Goal: Task Accomplishment & Management: Use online tool/utility

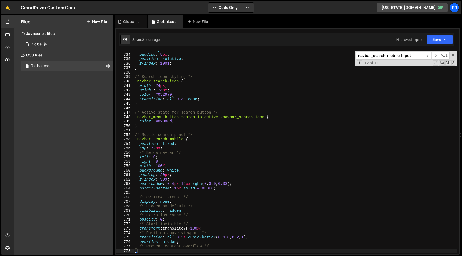
scroll to position [3266, 0]
click at [198, 71] on div "cursor : pointer ; padding : 8 px ; position : relative ; z-index : 1001 ; } /*…" at bounding box center [295, 154] width 323 height 212
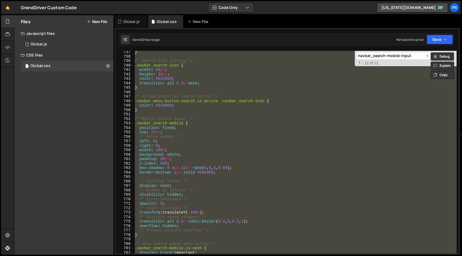
scroll to position [3301, 0]
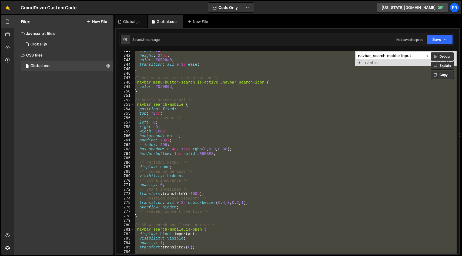
click at [246, 101] on div "width : 24 px ; height : 24 px ; color : #0529a0 ; transition : all 0.3 s ease …" at bounding box center [295, 152] width 323 height 203
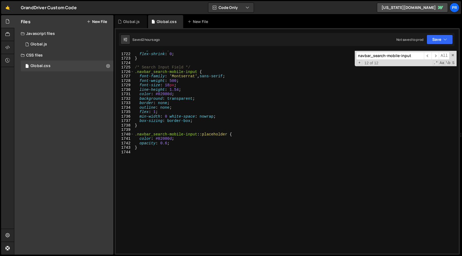
scroll to position [7671, 0]
click at [201, 146] on div "height : 16 px ; flex-shrink : 0 ; } /* Search Input Field */ .navbar_search-mo…" at bounding box center [295, 153] width 323 height 212
type textarea "}"
paste textarea "}"
type textarea "}"
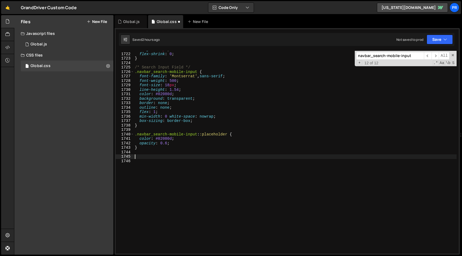
scroll to position [8089, 0]
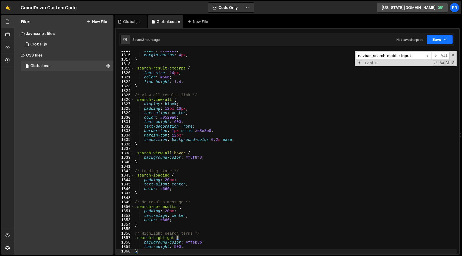
click at [444, 39] on icon "button" at bounding box center [445, 39] width 4 height 5
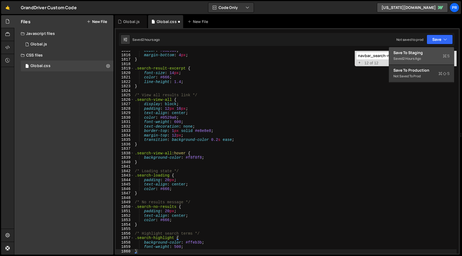
click at [426, 56] on div "Saved 2 hours ago" at bounding box center [421, 58] width 56 height 6
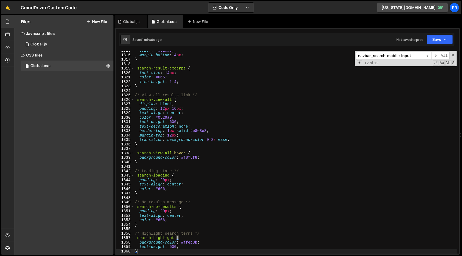
click at [52, 39] on div "Javascript files" at bounding box center [63, 33] width 99 height 11
click at [52, 30] on div "Javascript files" at bounding box center [63, 33] width 99 height 11
click at [46, 42] on div "Global.js" at bounding box center [39, 44] width 16 height 5
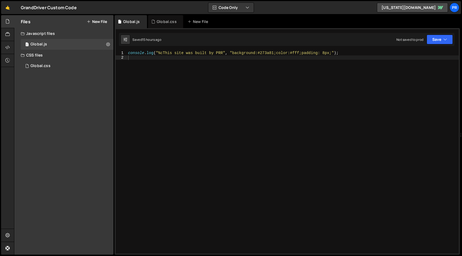
click at [240, 61] on div "console . log ( "%cThis site was built by PRR" , "background:#273a81;color:#fff…" at bounding box center [293, 157] width 332 height 212
paste textarea "</script>"
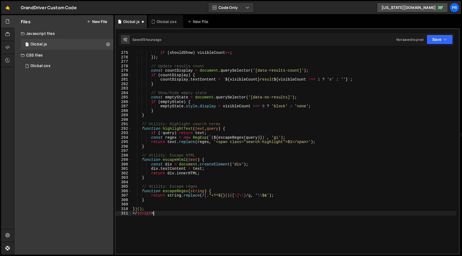
scroll to position [1222, 0]
click at [441, 41] on button "Save" at bounding box center [440, 40] width 26 height 10
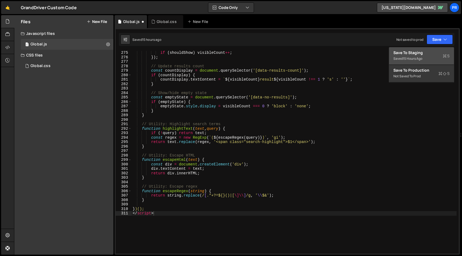
click at [422, 52] on div "Save to Staging S" at bounding box center [421, 52] width 56 height 5
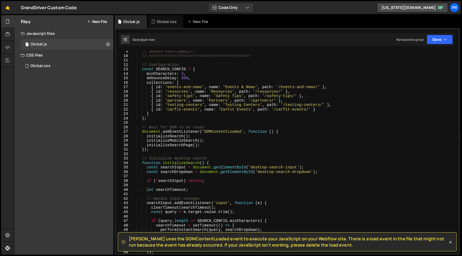
scroll to position [0, 0]
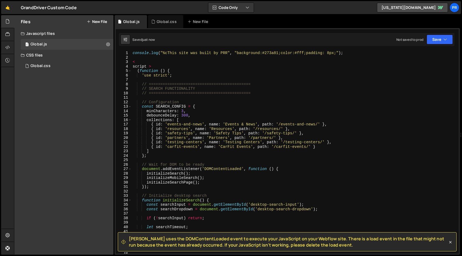
click at [173, 66] on div "console . log ( "%cThis site was built by PRR" , "background:#273a81;color:#fff…" at bounding box center [294, 157] width 325 height 212
click at [132, 66] on div "console . log ( "%cThis site was built by PRR" , "background:#273a81;color:#fff…" at bounding box center [294, 157] width 325 height 212
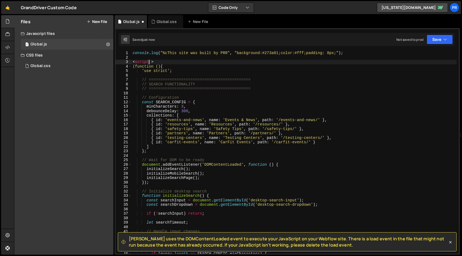
type textarea "<script>"
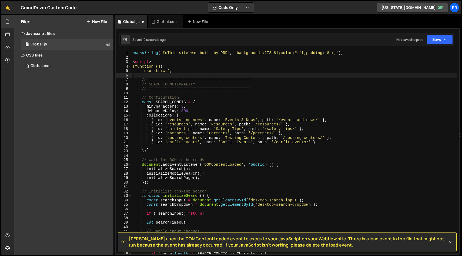
click at [168, 77] on div "console . log ( "%cThis site was built by PRR" , "background:#273a81;color:#fff…" at bounding box center [294, 157] width 325 height 212
click at [445, 36] on button "Save" at bounding box center [440, 40] width 26 height 10
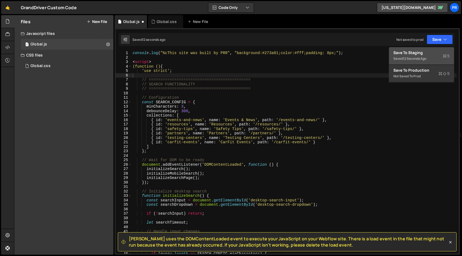
click at [420, 51] on div "Save to Staging S" at bounding box center [421, 52] width 56 height 5
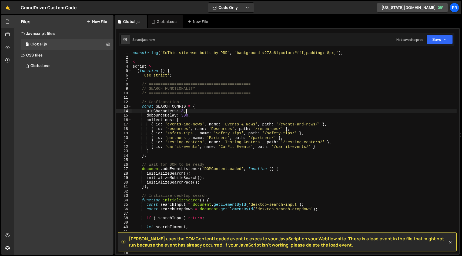
click at [296, 109] on div "console . log ( "%cThis site was built by PRR" , "background:#273a81;color:#fff…" at bounding box center [294, 157] width 325 height 212
click at [224, 73] on div "console . log ( "%cThis site was built by PRR" , "background:#273a81;color:#fff…" at bounding box center [294, 157] width 325 height 212
click at [147, 62] on div "console . log ( "%cThis site was built by PRR" , "background:#273a81;color:#fff…" at bounding box center [294, 157] width 325 height 212
click at [166, 65] on div "console . log ( "%cThis site was built by PRR" , "background:#273a81;color:#fff…" at bounding box center [294, 157] width 325 height 212
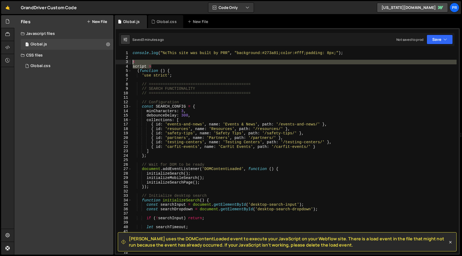
drag, startPoint x: 166, startPoint y: 65, endPoint x: 122, endPoint y: 64, distance: 44.9
click at [122, 64] on div "script > 1 2 3 4 5 6 7 8 9 10 11 12 13 14 15 16 17 18 19 20 21 22 23 24 25 26 2…" at bounding box center [287, 152] width 343 height 203
type textarea "< script >"
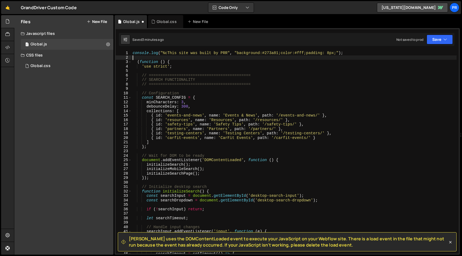
click at [189, 62] on div "console . log ( "%cThis site was built by PRR" , "background:#273a81;color:#fff…" at bounding box center [294, 157] width 325 height 212
click at [139, 60] on div "console . log ( "%cThis site was built by PRR" , "background:#273a81;color:#fff…" at bounding box center [294, 157] width 325 height 212
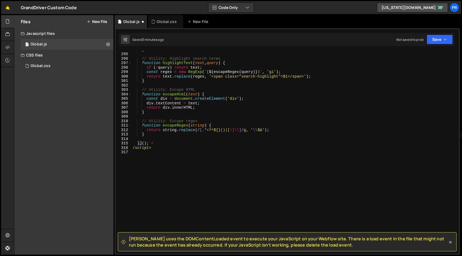
scroll to position [1310, 0]
click at [166, 148] on div "} // Utility: Highlight search terms function highlightText ( text , query ) { …" at bounding box center [294, 153] width 325 height 212
type textarea "/script>"
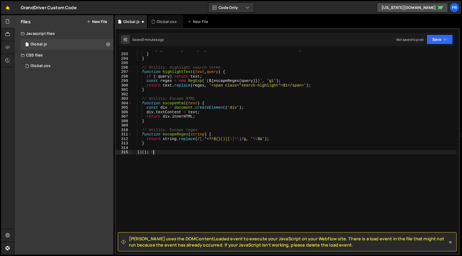
scroll to position [1301, 0]
click at [182, 163] on div "emptyState . style . display = visibleCount === 0 ? 'block' : 'none' ; } } // U…" at bounding box center [294, 153] width 325 height 212
click at [438, 35] on button "Save" at bounding box center [440, 40] width 26 height 10
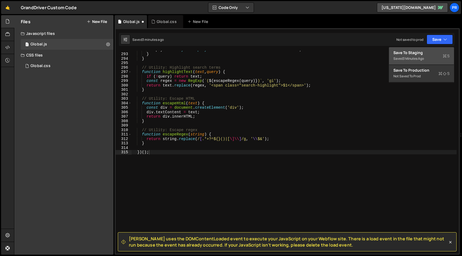
click at [419, 54] on div "Save to Staging S" at bounding box center [421, 52] width 56 height 5
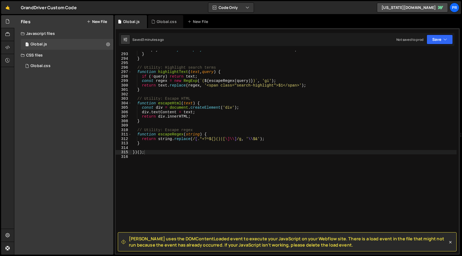
click at [199, 100] on div "emptyState . style . display = visibleCount === 0 ? 'block' : 'none' ; } } // U…" at bounding box center [294, 153] width 325 height 212
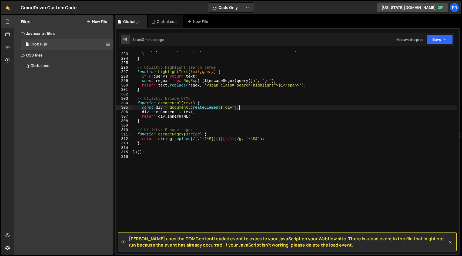
click at [295, 109] on div "emptyState . style . display = visibleCount === 0 ? 'block' : 'none' ; } } // U…" at bounding box center [294, 153] width 325 height 212
type textarea "const div = document.createElement('div');"
click at [288, 240] on span "[PERSON_NAME] uses the DOMContentLoaded event to execute your JavaScript on you…" at bounding box center [288, 242] width 319 height 12
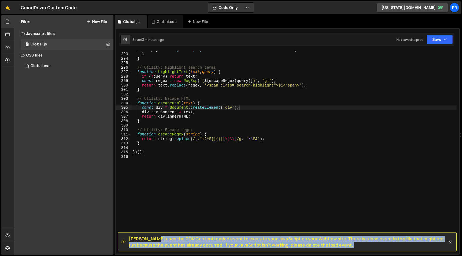
click at [288, 240] on span "[PERSON_NAME] uses the DOMContentLoaded event to execute your JavaScript on you…" at bounding box center [288, 242] width 319 height 12
copy div "[PERSON_NAME] uses the DOMContentLoaded event to execute your JavaScript on you…"
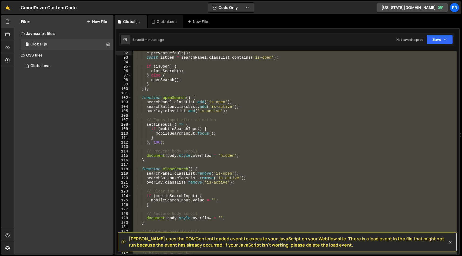
scroll to position [0, 0]
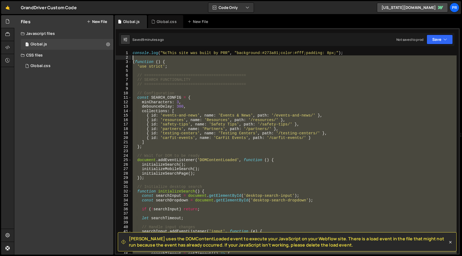
drag, startPoint x: 161, startPoint y: 159, endPoint x: 126, endPoint y: 59, distance: 106.3
click at [126, 59] on div "1 2 3 4 5 6 7 8 9 10 11 12 13 14 15 16 17 18 19 20 21 22 23 24 25 26 27 28 29 3…" at bounding box center [287, 152] width 343 height 203
type textarea "(function () {"
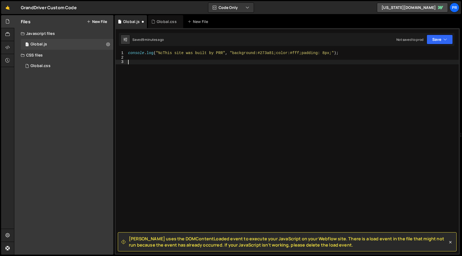
paste textarea "}"
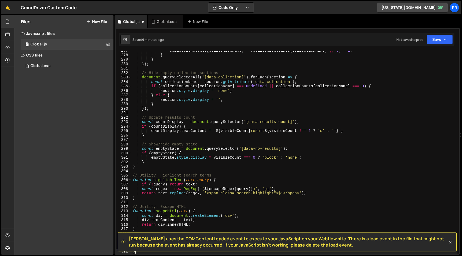
scroll to position [1233, 0]
click at [326, 165] on div "collectionCounts [ collectionName ] = ( collectionCounts [ collectionName ] || …" at bounding box center [294, 154] width 325 height 212
click at [451, 245] on icon at bounding box center [450, 241] width 5 height 5
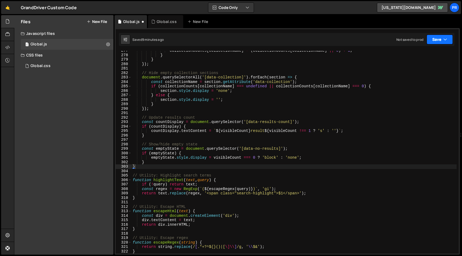
click at [438, 41] on button "Save" at bounding box center [440, 40] width 26 height 10
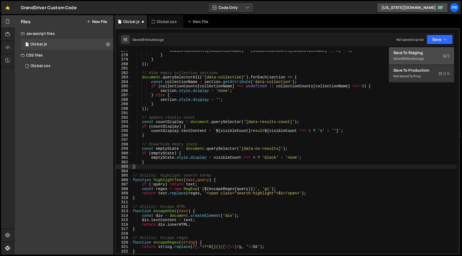
click at [428, 51] on div "Save to Staging S" at bounding box center [421, 52] width 56 height 5
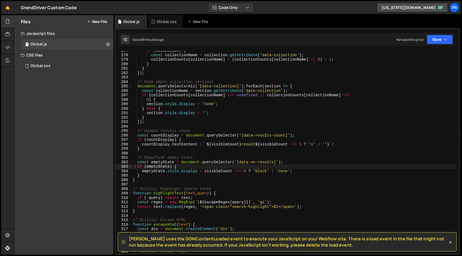
click at [271, 120] on div "if ( collection ) { const collectionName = collection . getAttribute ( 'data-co…" at bounding box center [294, 154] width 325 height 212
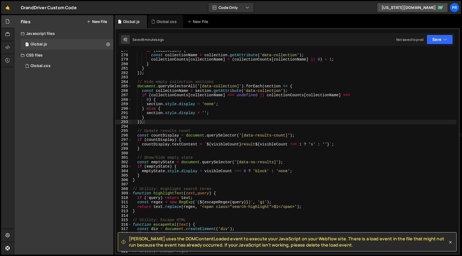
click at [360, 247] on span "[PERSON_NAME] uses the DOMContentLoaded event to execute your JavaScript on you…" at bounding box center [288, 242] width 319 height 12
click at [450, 241] on icon at bounding box center [450, 241] width 5 height 5
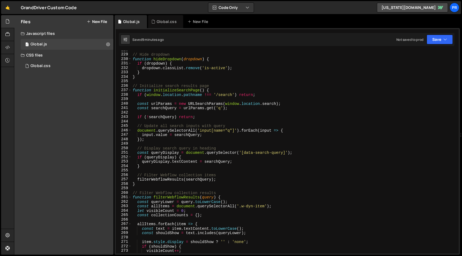
scroll to position [837, 0]
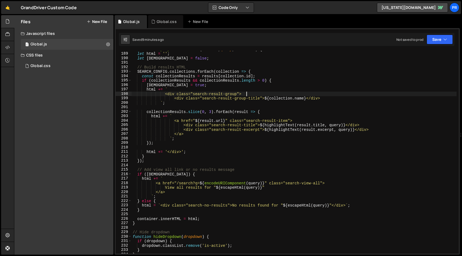
click at [308, 93] on div "function displaySearchResults ( results , query , container ) { let html = '' ;…" at bounding box center [294, 153] width 325 height 212
click at [333, 98] on div "function displaySearchResults ( results , query , container ) { let html = '' ;…" at bounding box center [294, 153] width 325 height 212
type textarea "<div class="search-result-group-title">${[DOMAIN_NAME]}</div>"
click at [299, 98] on div "function displaySearchResults ( results , query , container ) { let html = '' ;…" at bounding box center [294, 153] width 325 height 212
click at [329, 100] on div "function displaySearchResults ( results , query , container ) { let html = '' ;…" at bounding box center [294, 153] width 325 height 212
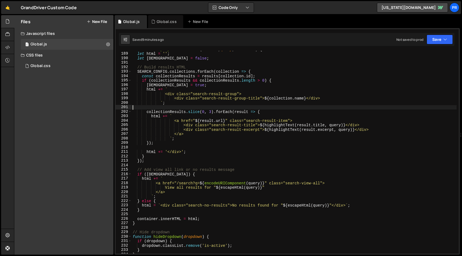
click at [297, 106] on div "function displaySearchResults ( results , query , container ) { let html = '' ;…" at bounding box center [294, 153] width 325 height 212
click at [312, 113] on div "function displaySearchResults ( results , query , container ) { let html = '' ;…" at bounding box center [294, 153] width 325 height 212
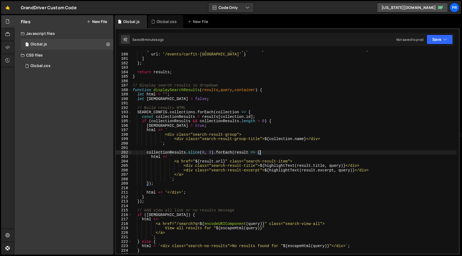
scroll to position [780, 0]
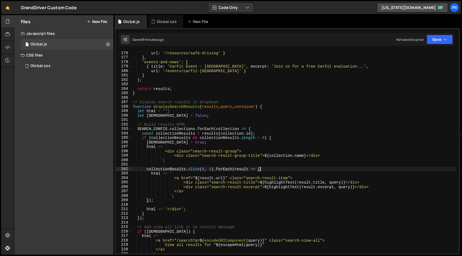
click at [334, 102] on div "url : '/resources/safe-driving' } ] , 'events-and-news' : [ { title : 'CarFit E…" at bounding box center [294, 157] width 325 height 212
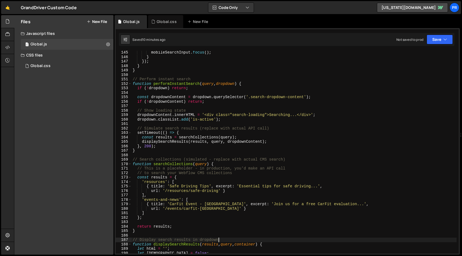
scroll to position [674, 0]
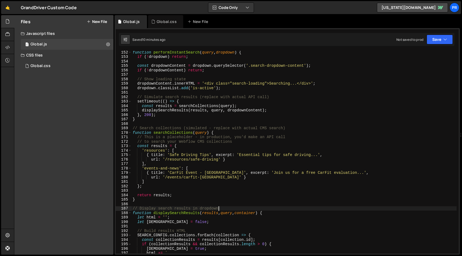
click at [307, 127] on div "function performInstantSearch ( query , dropdown ) { if ( ! dropdown ) return ;…" at bounding box center [294, 156] width 325 height 212
click at [277, 130] on div "function performInstantSearch ( query , dropdown ) { if ( ! dropdown ) return ;…" at bounding box center [294, 156] width 325 height 212
click at [390, 133] on div "function performInstantSearch ( query , dropdown ) { if ( ! dropdown ) return ;…" at bounding box center [294, 156] width 325 height 212
click at [320, 141] on div "function performInstantSearch ( query , dropdown ) { if ( ! dropdown ) return ;…" at bounding box center [294, 156] width 325 height 212
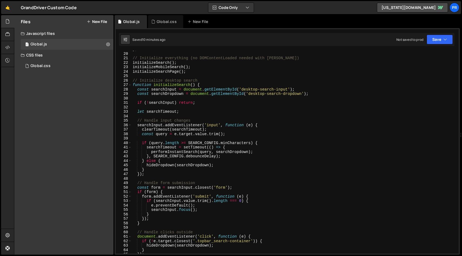
scroll to position [7, 0]
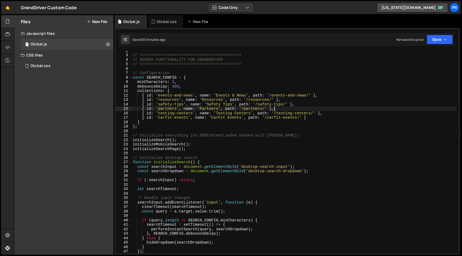
click at [374, 110] on div "// ============================================ // SEARCH FUNCTIONALITY FOR GRA…" at bounding box center [294, 154] width 325 height 212
click at [368, 98] on div "// ============================================ // SEARCH FUNCTIONALITY FOR GRA…" at bounding box center [294, 154] width 325 height 212
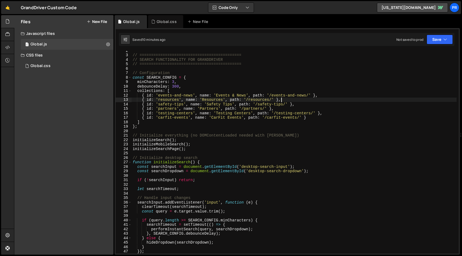
click at [379, 92] on div "// ============================================ // SEARCH FUNCTIONALITY FOR GRA…" at bounding box center [294, 154] width 325 height 212
click at [371, 93] on div "// ============================================ // SEARCH FUNCTIONALITY FOR GRA…" at bounding box center [294, 154] width 325 height 212
click at [266, 86] on div "// ============================================ // SEARCH FUNCTIONALITY FOR GRA…" at bounding box center [294, 154] width 325 height 212
click at [241, 82] on div "// ============================================ // SEARCH FUNCTIONALITY FOR GRA…" at bounding box center [294, 154] width 325 height 212
click at [234, 91] on div "// ============================================ // SEARCH FUNCTIONALITY FOR GRA…" at bounding box center [294, 154] width 325 height 212
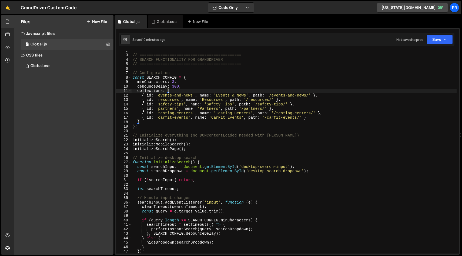
click at [325, 96] on div "// ============================================ // SEARCH FUNCTIONALITY FOR GRA…" at bounding box center [294, 154] width 325 height 212
click at [283, 95] on div "// ============================================ // SEARCH FUNCTIONALITY FOR GRA…" at bounding box center [294, 154] width 325 height 212
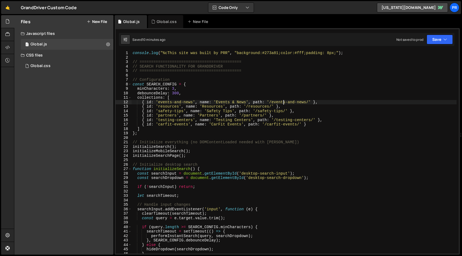
scroll to position [0, 0]
click at [320, 86] on div "console . log ( "%cThis site was built by PRR" , "background:#273a81;color:#fff…" at bounding box center [294, 157] width 325 height 212
click at [296, 88] on div "console . log ( "%cThis site was built by PRR" , "background:#273a81;color:#fff…" at bounding box center [294, 157] width 325 height 212
type textarea "minCharacters: 3,"
